Goal: Task Accomplishment & Management: Use online tool/utility

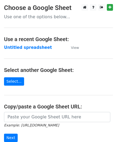
click at [30, 112] on input "url" at bounding box center [57, 117] width 106 height 10
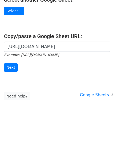
scroll to position [0, 116]
type input "[URL][DOMAIN_NAME]"
click at [11, 66] on input "Next" at bounding box center [11, 67] width 14 height 8
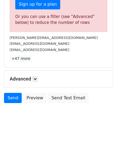
scroll to position [181, 0]
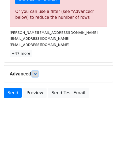
click at [36, 72] on icon at bounding box center [34, 73] width 3 height 3
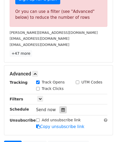
click at [62, 107] on div at bounding box center [62, 109] width 7 height 7
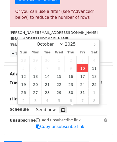
type input "2025-10-10 12:00"
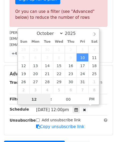
scroll to position [0, 0]
paste input "0"
type input "10"
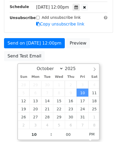
type input "2025-10-10 22:00"
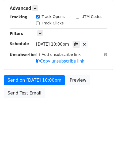
scroll to position [245, 0]
